Goal: Information Seeking & Learning: Check status

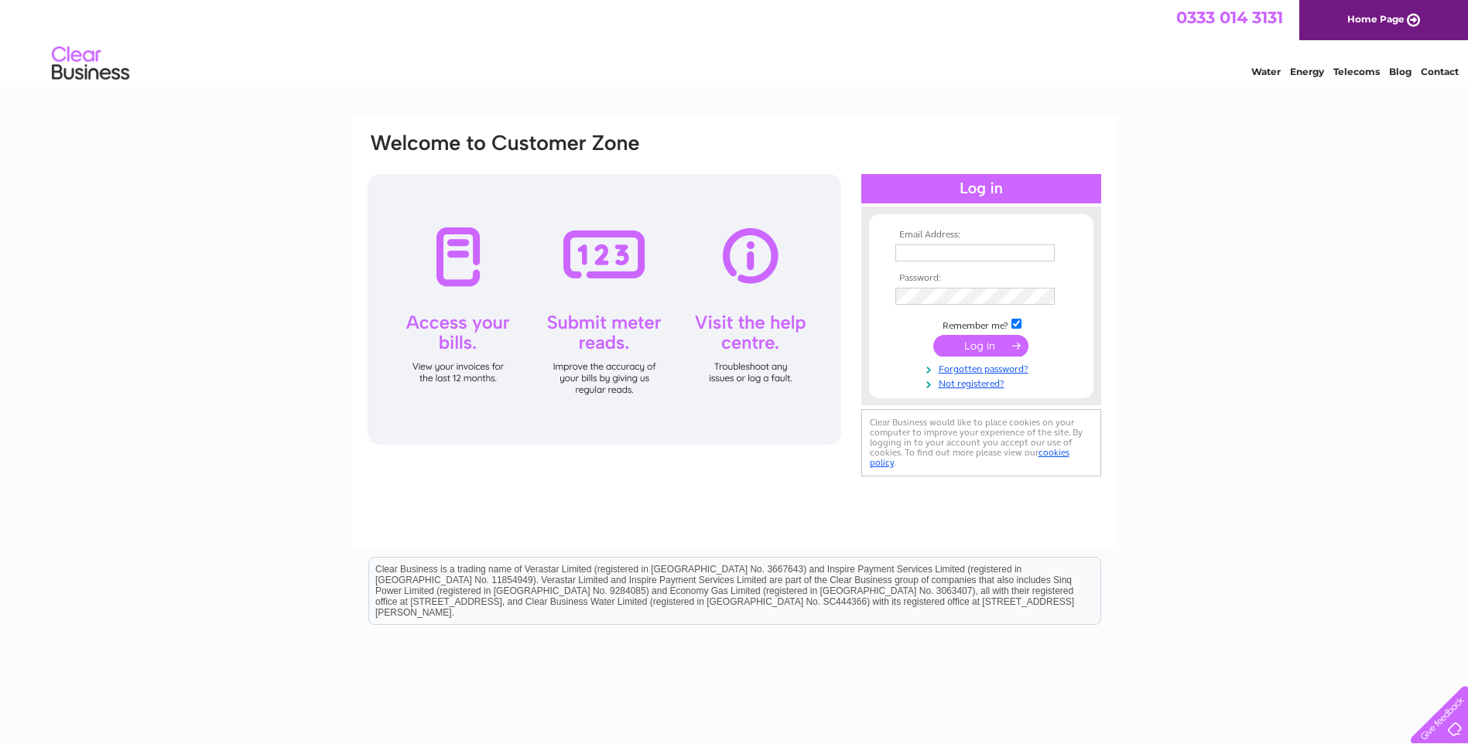
click at [997, 255] on input "text" at bounding box center [974, 252] width 159 height 17
type input "craighousefarmcorrie@gmail.com"
click at [933, 337] on input "submit" at bounding box center [980, 348] width 95 height 22
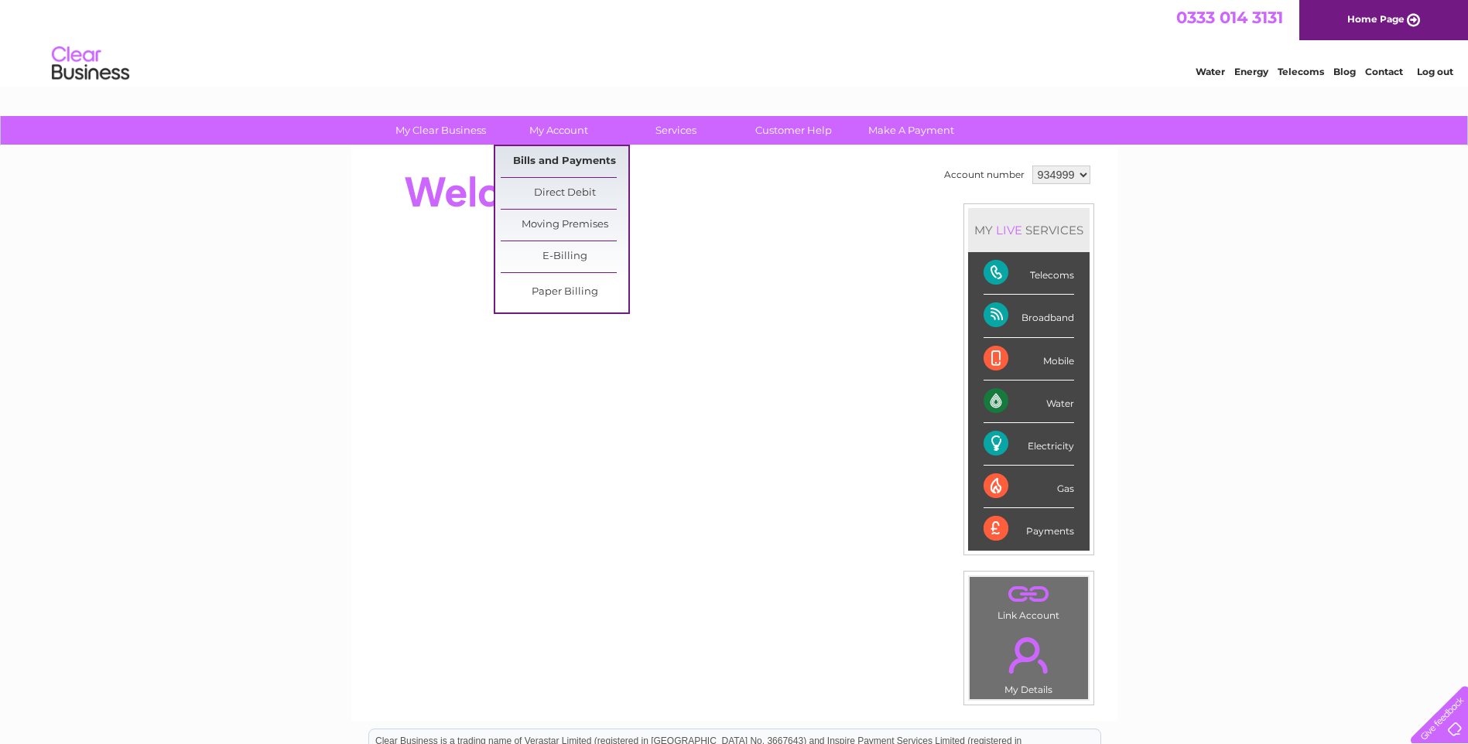
click at [557, 162] on link "Bills and Payments" at bounding box center [565, 161] width 128 height 31
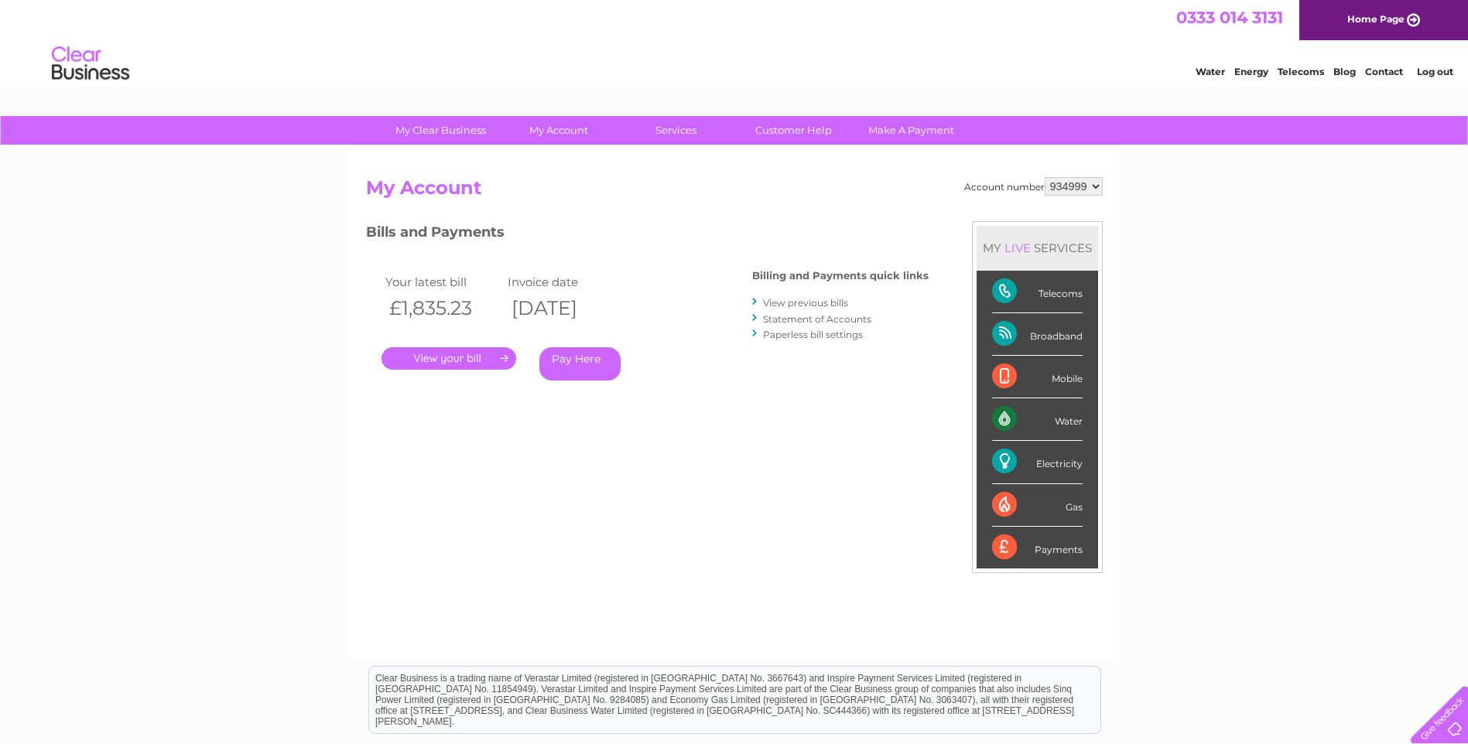
click at [479, 361] on link "." at bounding box center [448, 358] width 135 height 22
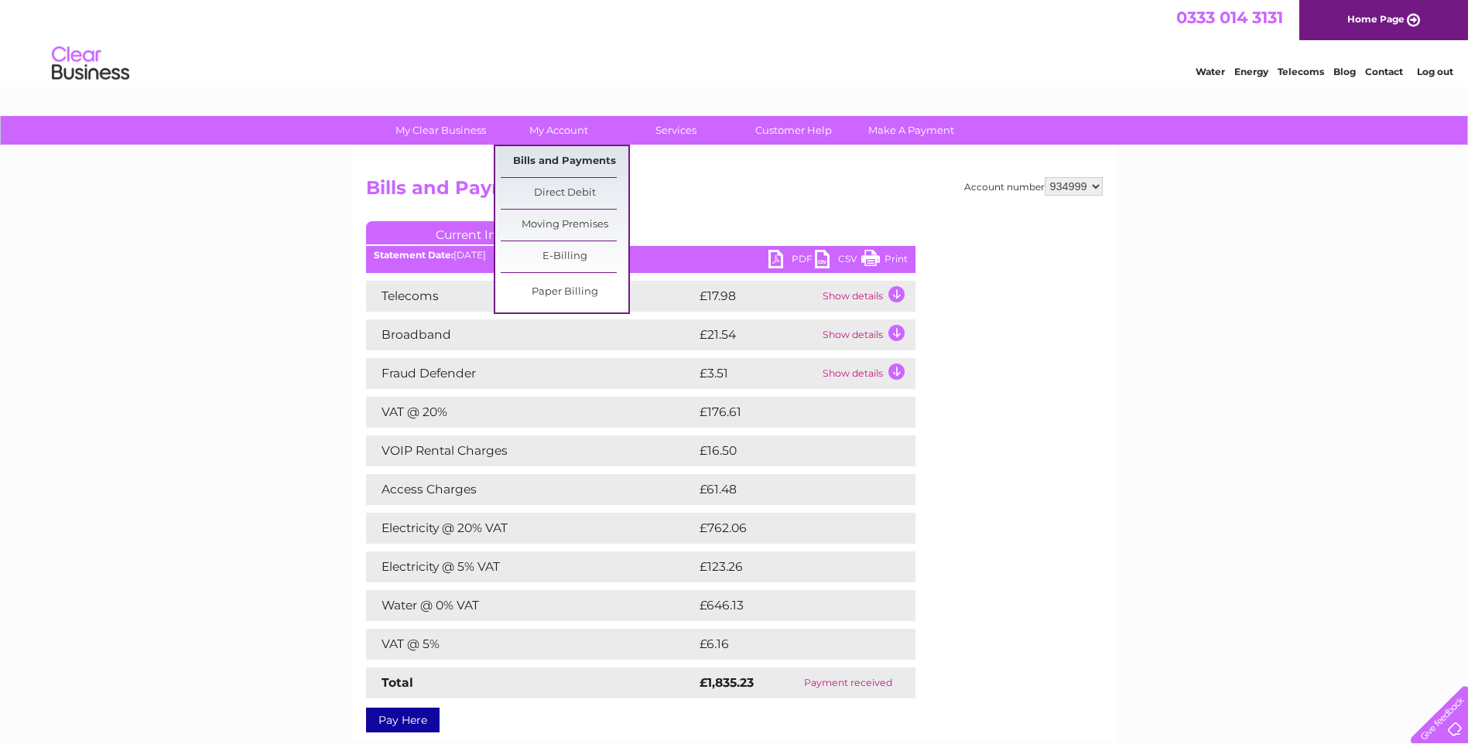
click at [563, 166] on link "Bills and Payments" at bounding box center [565, 161] width 128 height 31
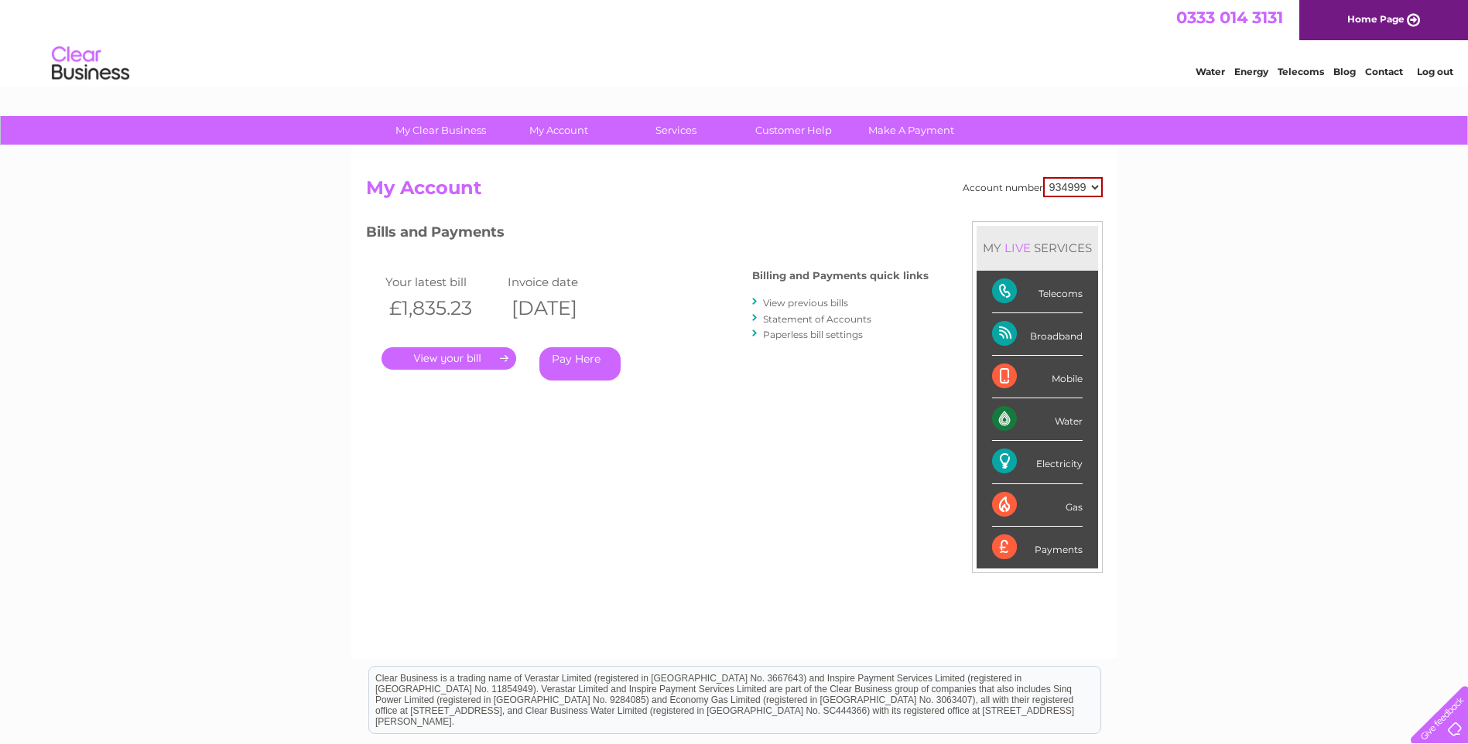
click at [803, 301] on link "View previous bills" at bounding box center [805, 303] width 85 height 12
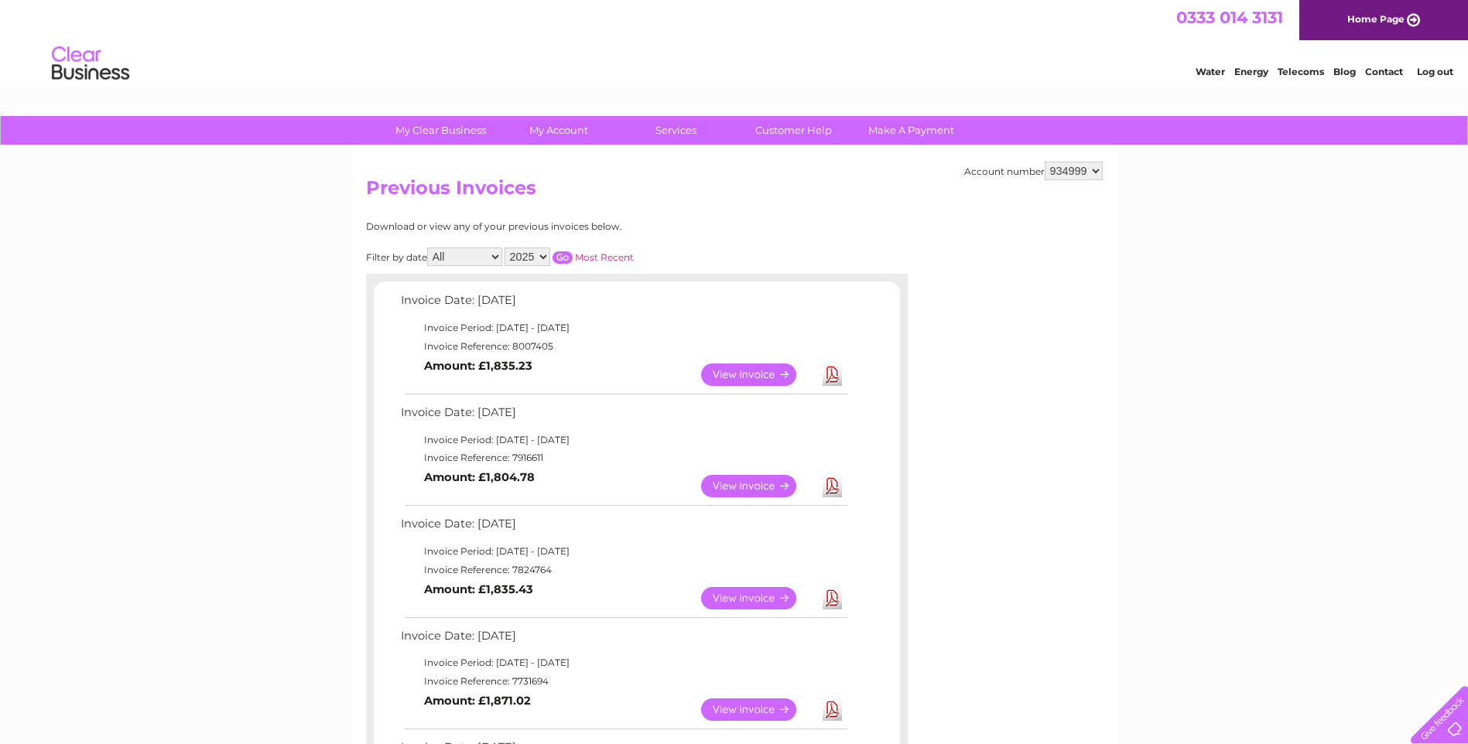
click at [721, 486] on link "View" at bounding box center [758, 486] width 114 height 22
